Goal: Transaction & Acquisition: Download file/media

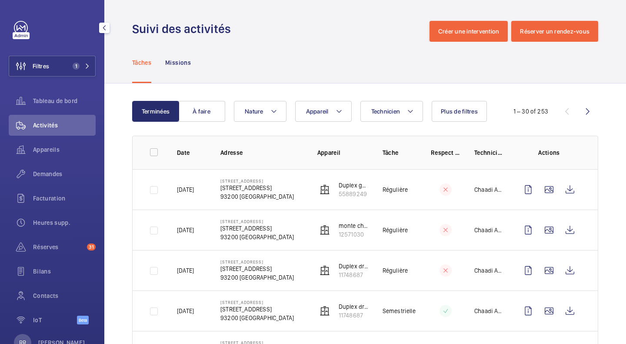
click at [85, 70] on button "Filtres 1" at bounding box center [52, 66] width 87 height 21
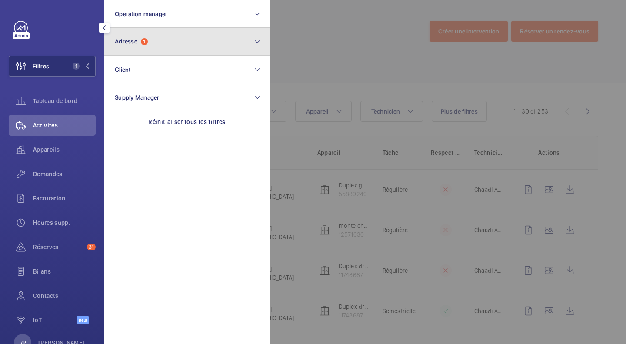
click at [148, 39] on span "Adresse 1" at bounding box center [131, 41] width 33 height 7
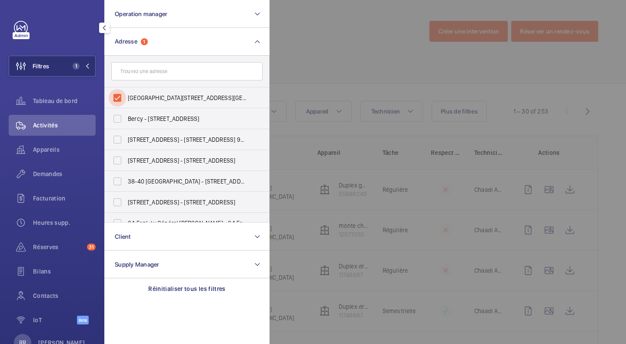
click at [118, 96] on input "[GEOGRAPHIC_DATA][STREET_ADDRESS][GEOGRAPHIC_DATA]" at bounding box center [117, 97] width 17 height 17
checkbox input "false"
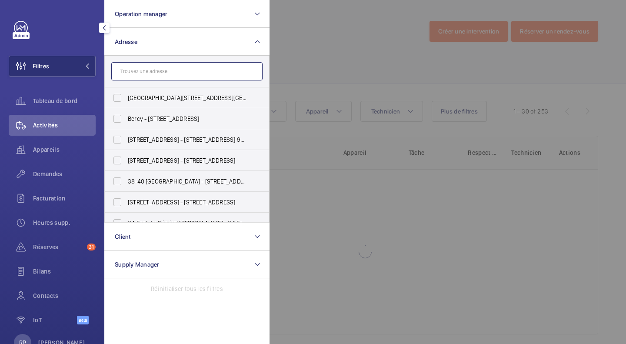
click at [157, 68] on input "text" at bounding box center [186, 71] width 151 height 18
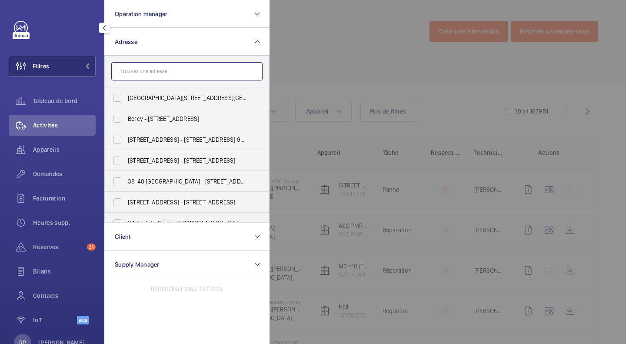
paste input "[STREET_ADDRESS][PERSON_NAME] 15638244"
type input "[STREET_ADDRESS][PERSON_NAME] 15638244"
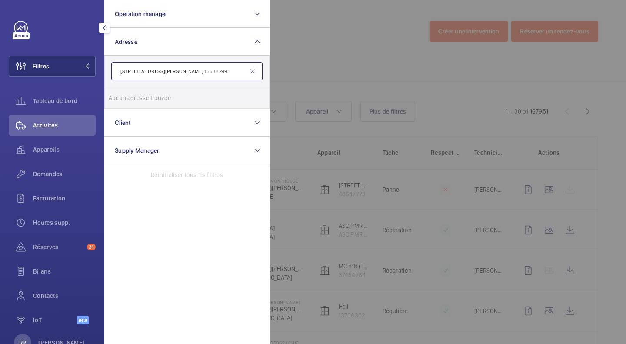
drag, startPoint x: 221, startPoint y: 71, endPoint x: 90, endPoint y: 69, distance: 131.3
click at [90, 69] on wm-front-sidebar-menu-filter "Filtres Operation manager Adresse [STREET_ADDRESS][PERSON_NAME] 15638244 Aucun …" at bounding box center [52, 66] width 87 height 21
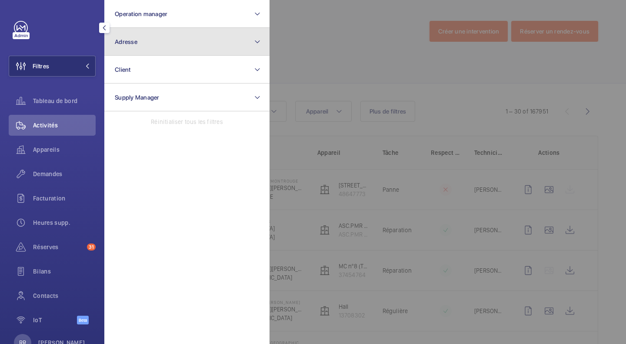
click at [139, 48] on button "Adresse" at bounding box center [186, 42] width 165 height 28
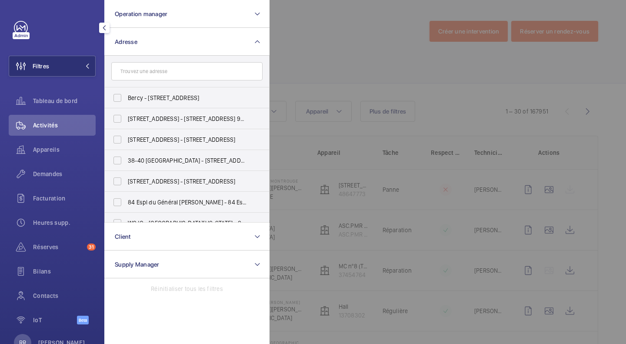
click at [150, 70] on input "text" at bounding box center [186, 71] width 151 height 18
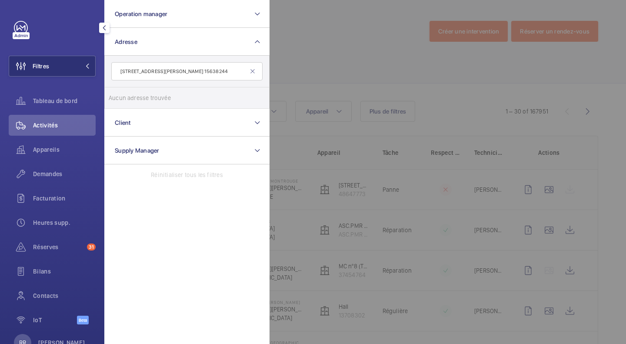
drag, startPoint x: 219, startPoint y: 71, endPoint x: 114, endPoint y: 68, distance: 105.7
click at [114, 68] on input "[STREET_ADDRESS][PERSON_NAME] 15638244" at bounding box center [186, 71] width 151 height 18
type input "15638244"
click at [159, 71] on input "15638244" at bounding box center [186, 71] width 151 height 18
drag, startPoint x: 159, startPoint y: 71, endPoint x: 86, endPoint y: 74, distance: 73.1
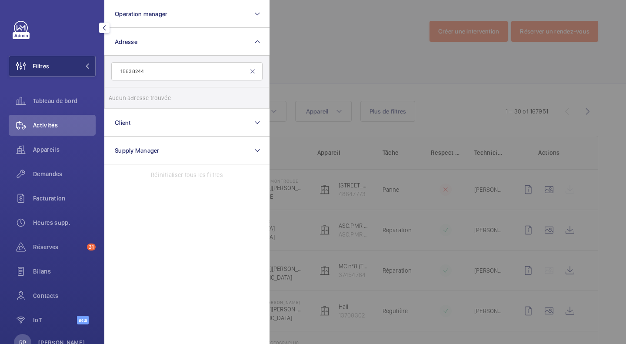
click at [86, 74] on wm-front-sidebar-menu-filter "Filtres Operation manager Adresse 15638244 Aucun adresse trouvée Réinitialiser …" at bounding box center [52, 66] width 87 height 21
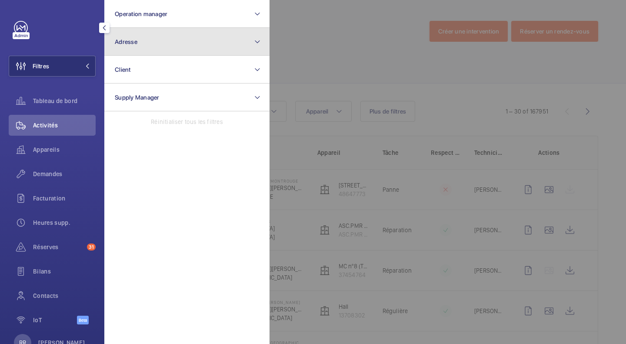
click at [135, 47] on button "Adresse" at bounding box center [186, 42] width 165 height 28
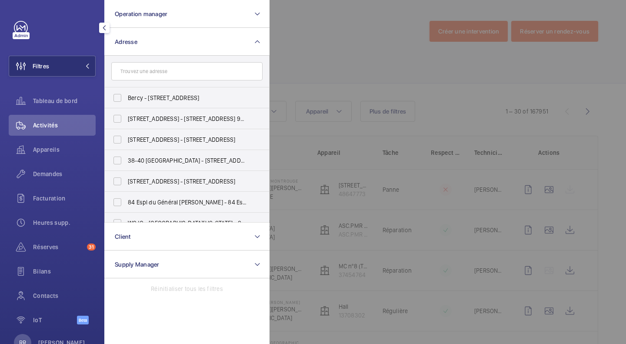
type input "[STREET_ADDRESS][PERSON_NAME] 15638244"
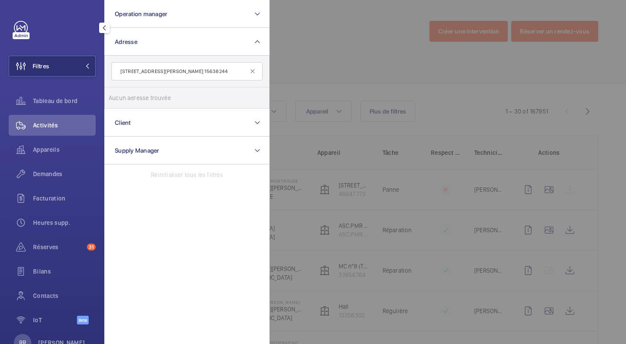
scroll to position [0, 18]
drag, startPoint x: 155, startPoint y: 70, endPoint x: 276, endPoint y: 74, distance: 120.9
click at [9, 76] on wm-front-filter-list-menu "Operation manager Adresse [STREET_ADDRESS][PERSON_NAME] 15638244 Aucun adresse …" at bounding box center [9, 76] width 0 height 0
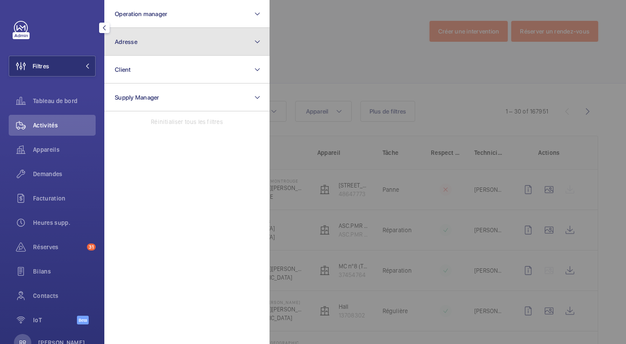
click at [186, 38] on button "Adresse" at bounding box center [186, 42] width 165 height 28
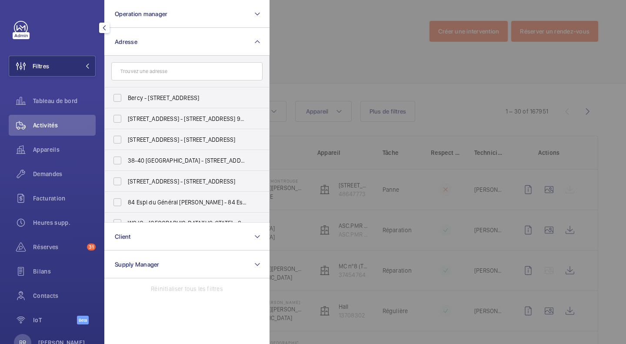
click at [155, 75] on input "text" at bounding box center [186, 71] width 151 height 18
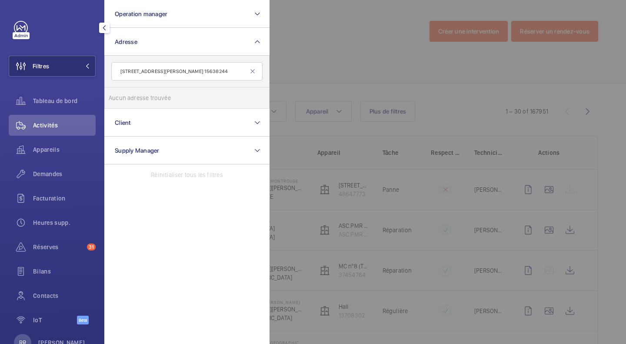
drag, startPoint x: 156, startPoint y: 70, endPoint x: 260, endPoint y: 74, distance: 104.4
click at [260, 74] on input "[STREET_ADDRESS][PERSON_NAME] 15638244" at bounding box center [186, 71] width 151 height 18
type input "[STREET_ADDRESS][PERSON_NAME],"
click at [118, 100] on input "[STREET_ADDRESS][PERSON_NAME] - [STREET_ADDRESS][PERSON_NAME]" at bounding box center [117, 97] width 17 height 17
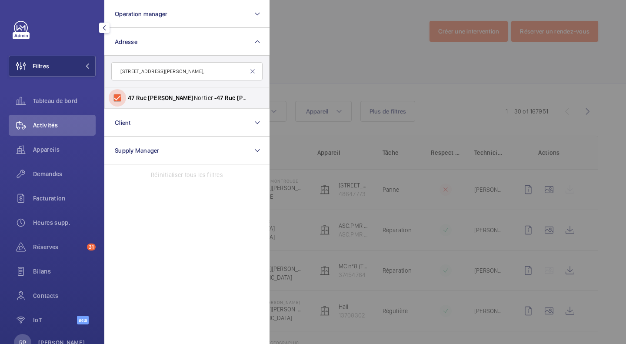
checkbox input "true"
click at [351, 57] on div at bounding box center [582, 172] width 626 height 344
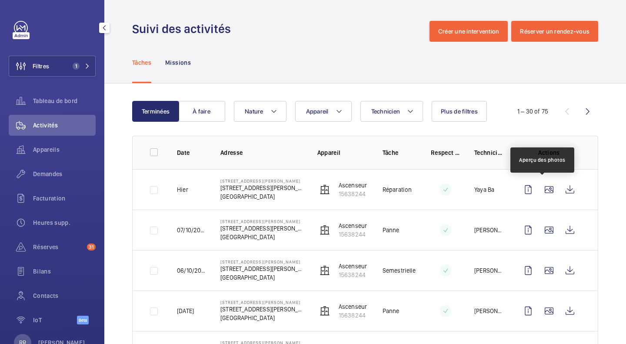
click at [539, 187] on wm-front-icon-button at bounding box center [549, 189] width 21 height 21
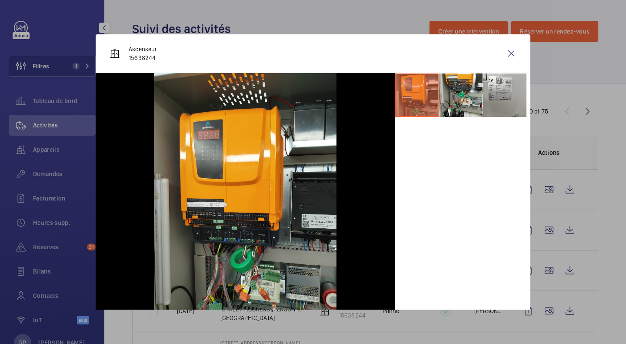
click at [457, 90] on li at bounding box center [460, 94] width 43 height 43
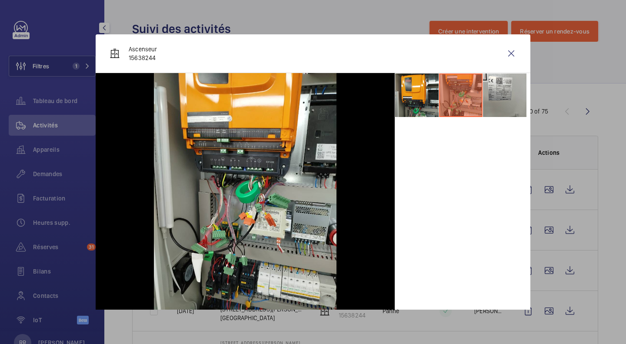
click at [504, 51] on wm-front-icon-button at bounding box center [511, 53] width 21 height 21
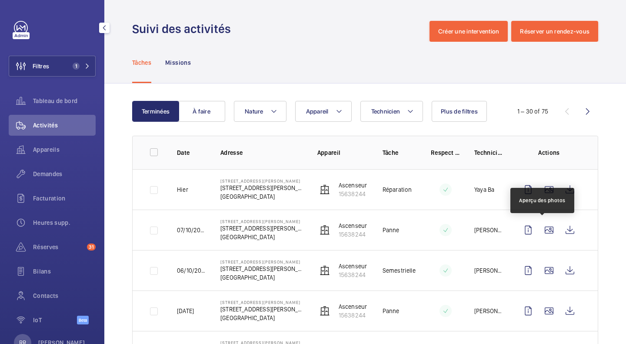
click at [549, 234] on wm-front-icon-button at bounding box center [549, 229] width 21 height 21
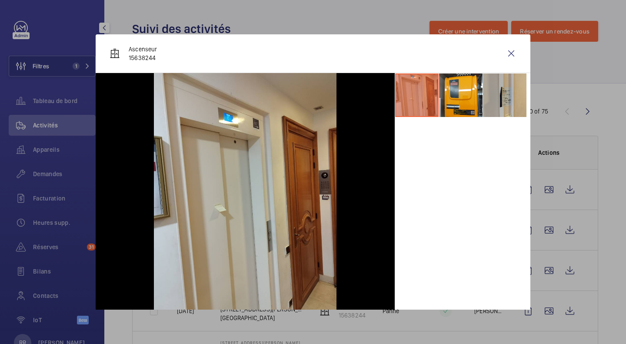
click at [507, 52] on wm-front-icon-button at bounding box center [511, 53] width 21 height 21
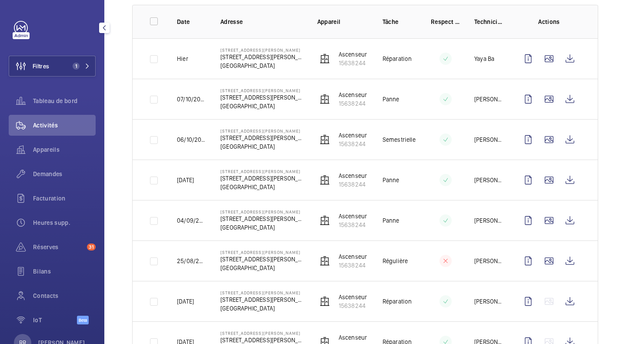
scroll to position [131, 0]
click at [541, 137] on wm-front-icon-button at bounding box center [549, 139] width 21 height 21
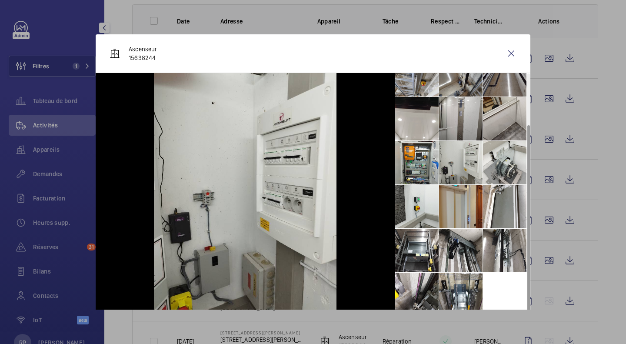
scroll to position [7, 0]
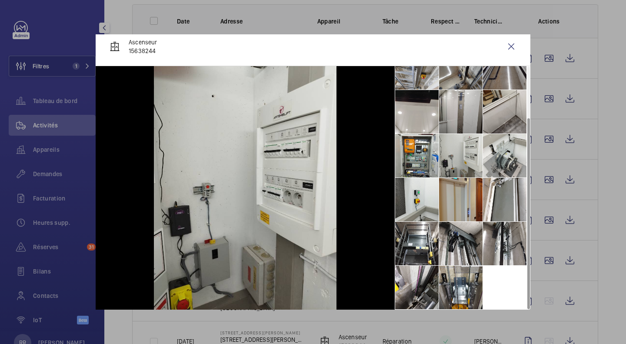
click at [454, 288] on li at bounding box center [460, 287] width 43 height 43
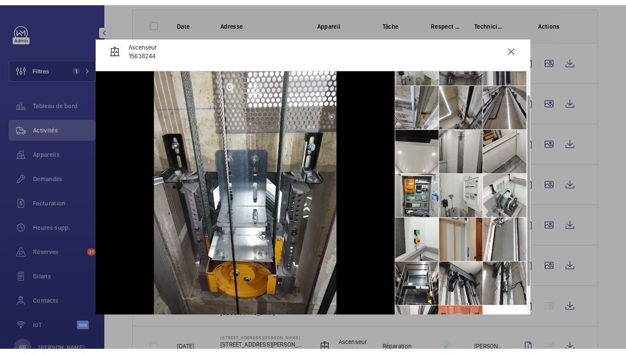
scroll to position [0, 0]
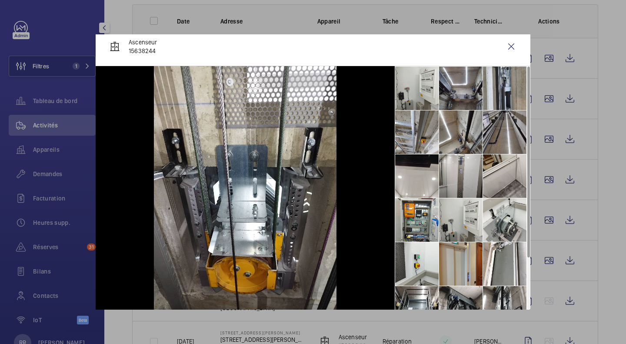
click at [506, 47] on wm-front-icon-button at bounding box center [511, 46] width 21 height 21
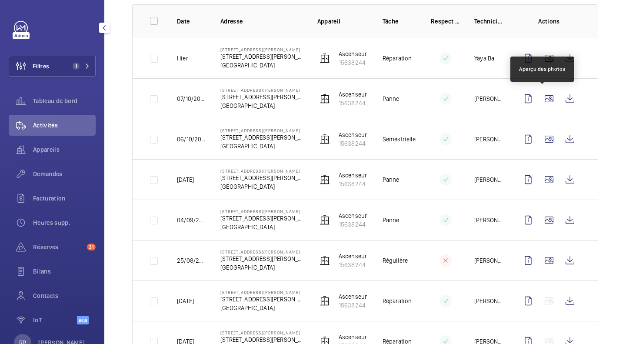
click at [540, 106] on wm-front-icon-button at bounding box center [549, 98] width 21 height 21
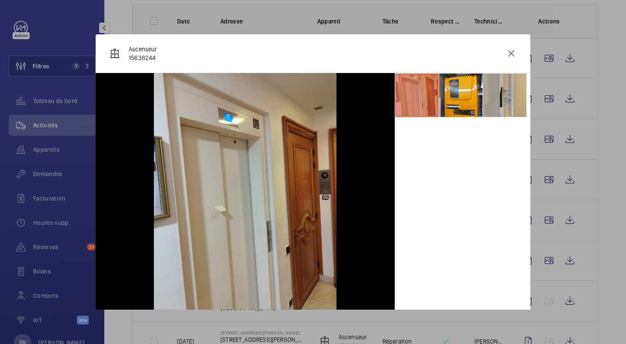
click at [551, 144] on div at bounding box center [313, 172] width 626 height 344
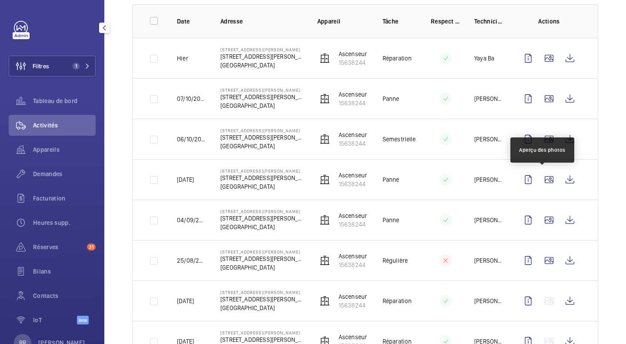
click at [541, 184] on wm-front-icon-button at bounding box center [549, 179] width 21 height 21
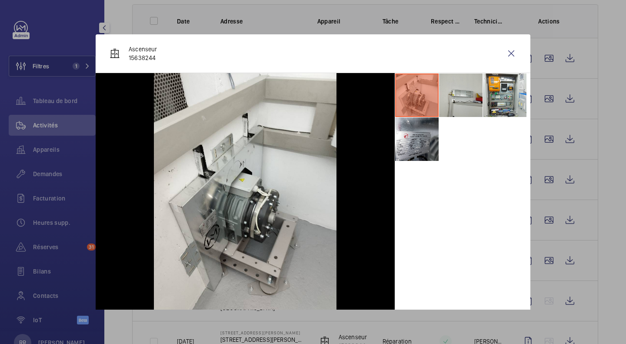
click at [543, 141] on div at bounding box center [313, 172] width 626 height 344
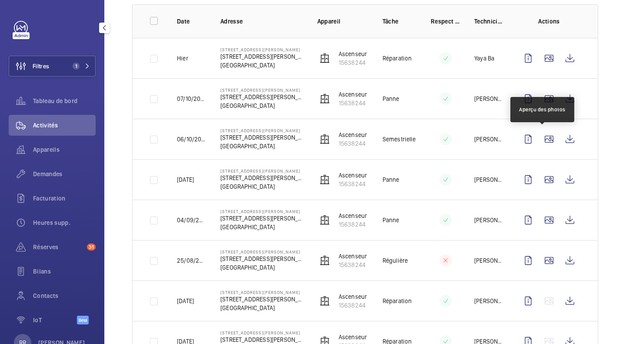
click at [543, 141] on wm-front-icon-button at bounding box center [549, 139] width 21 height 21
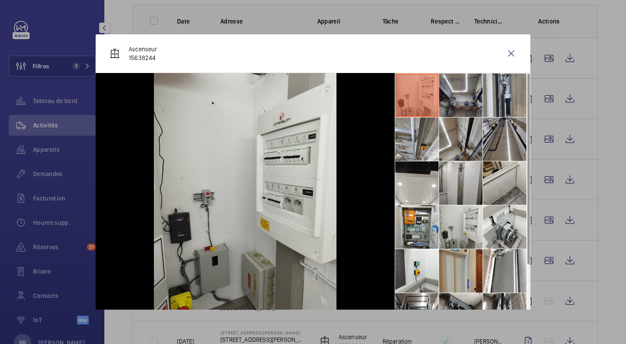
click at [542, 137] on div at bounding box center [313, 172] width 626 height 344
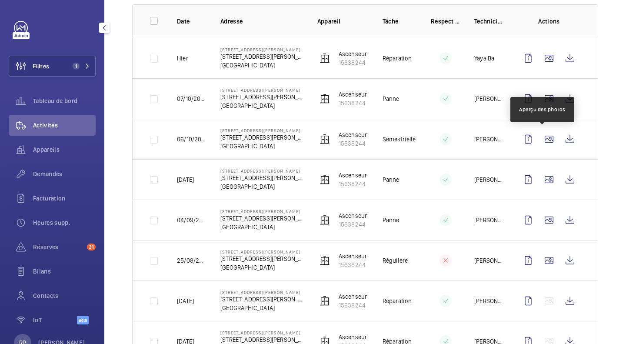
click at [542, 137] on wm-front-icon-button at bounding box center [549, 139] width 21 height 21
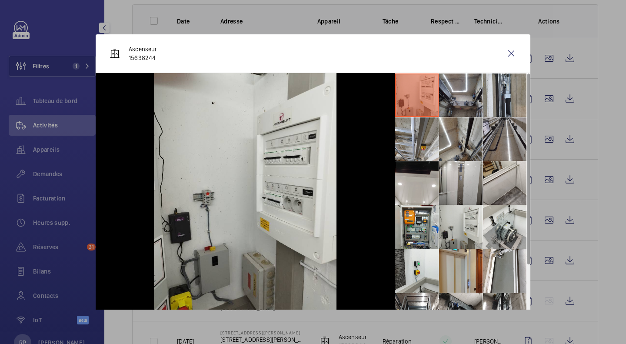
click at [542, 137] on div at bounding box center [313, 172] width 626 height 344
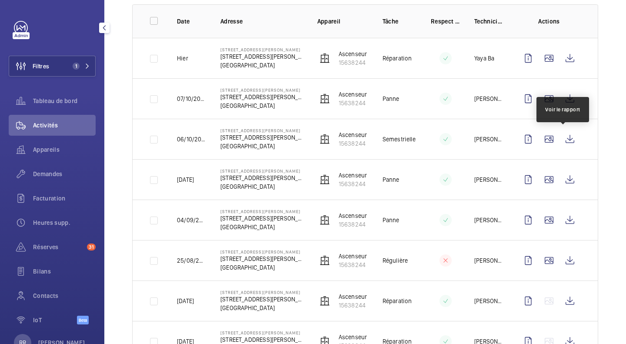
click at [561, 139] on wm-front-icon-button at bounding box center [569, 139] width 21 height 21
